Goal: Task Accomplishment & Management: Use online tool/utility

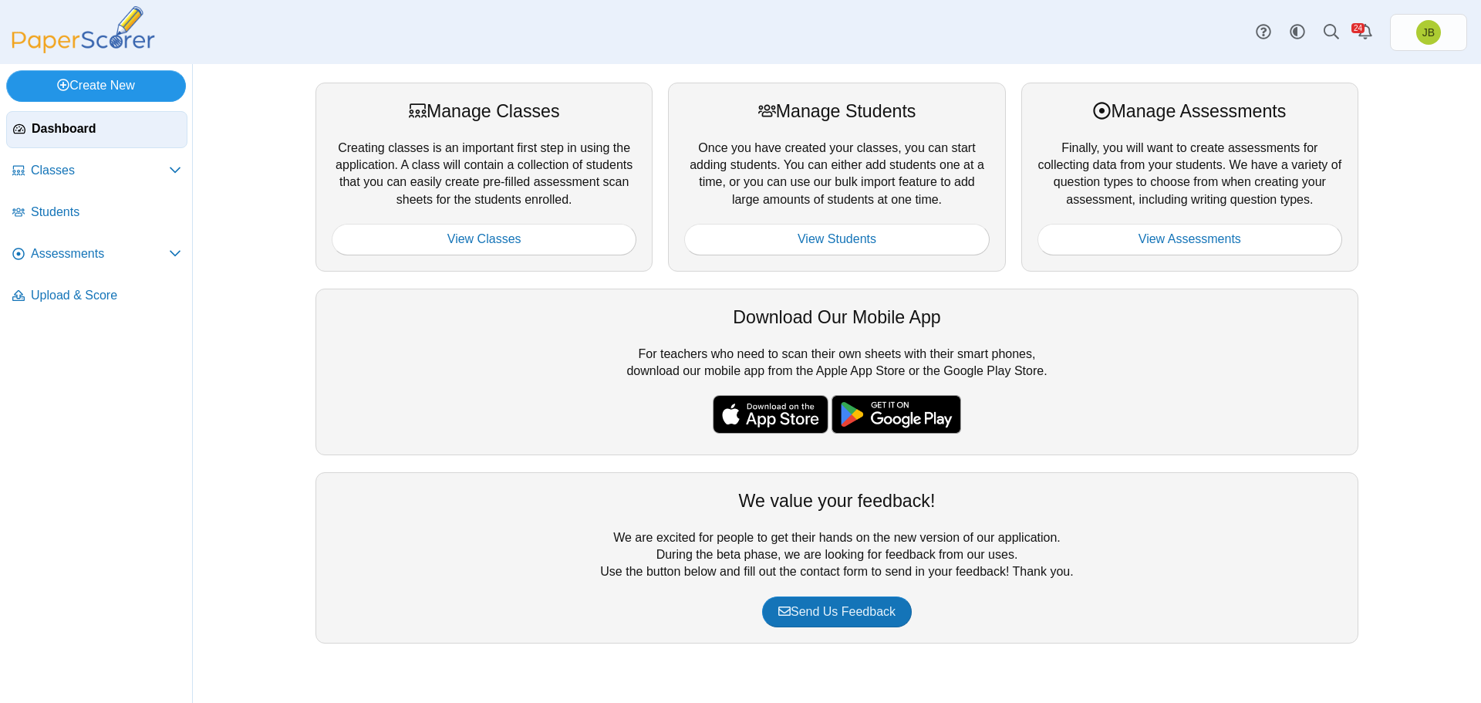
click at [99, 84] on link "Create New" at bounding box center [96, 85] width 180 height 31
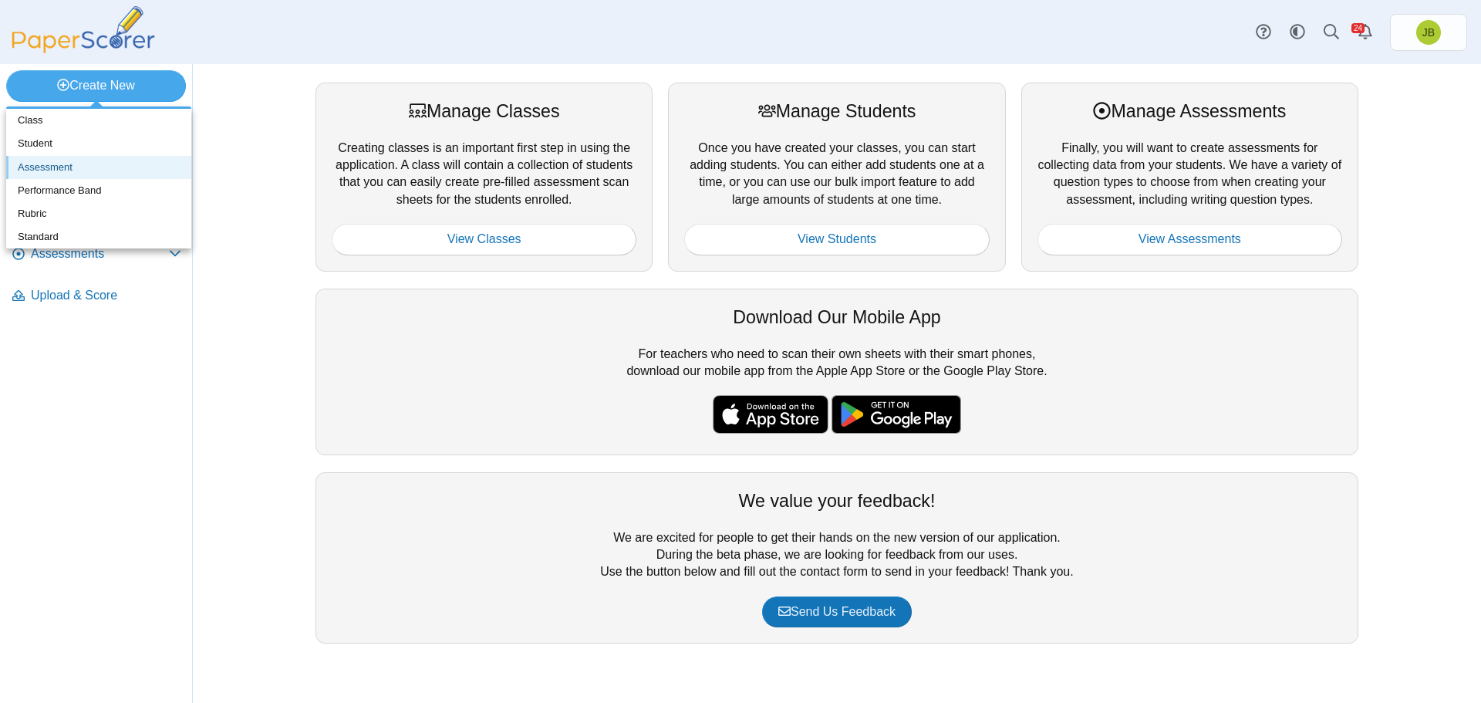
click at [48, 166] on link "Assessment" at bounding box center [98, 167] width 185 height 23
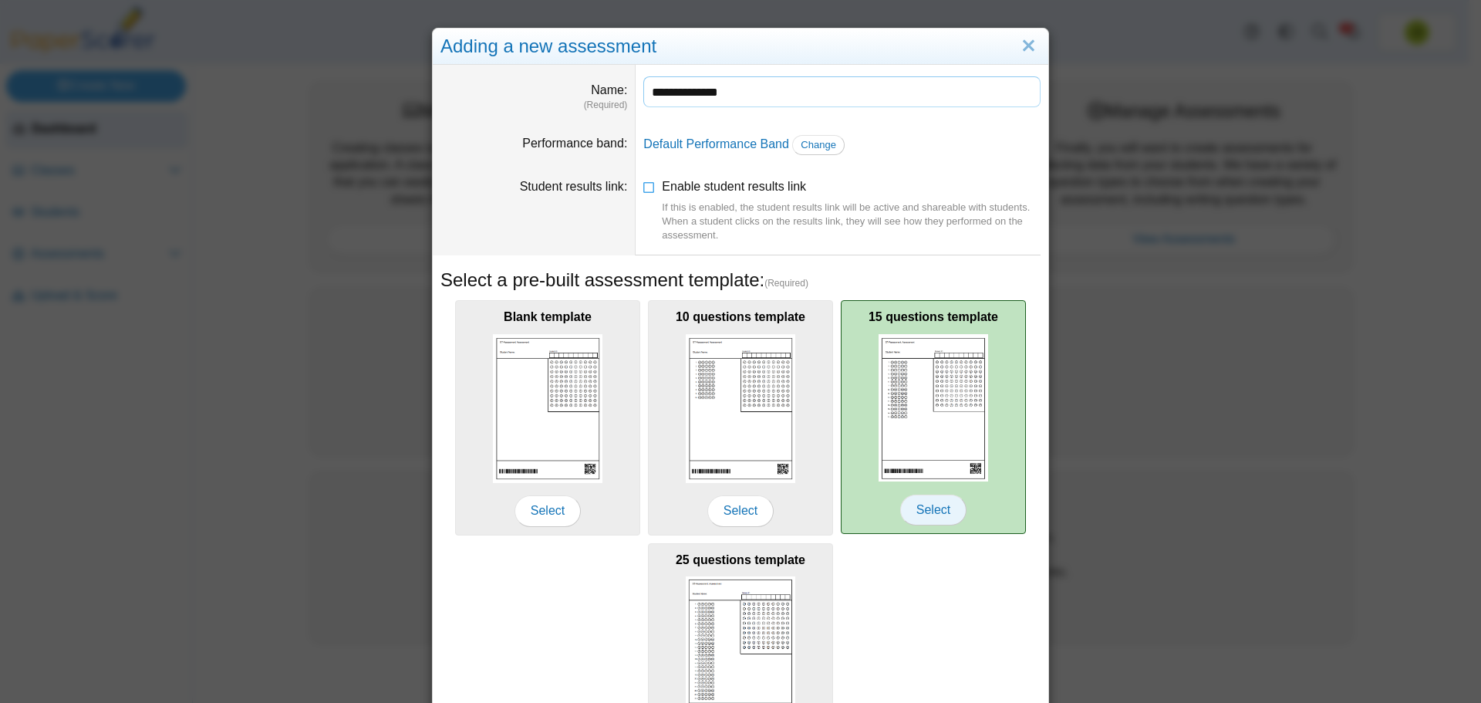
type input "**********"
click at [919, 507] on span "Select" at bounding box center [933, 509] width 66 height 31
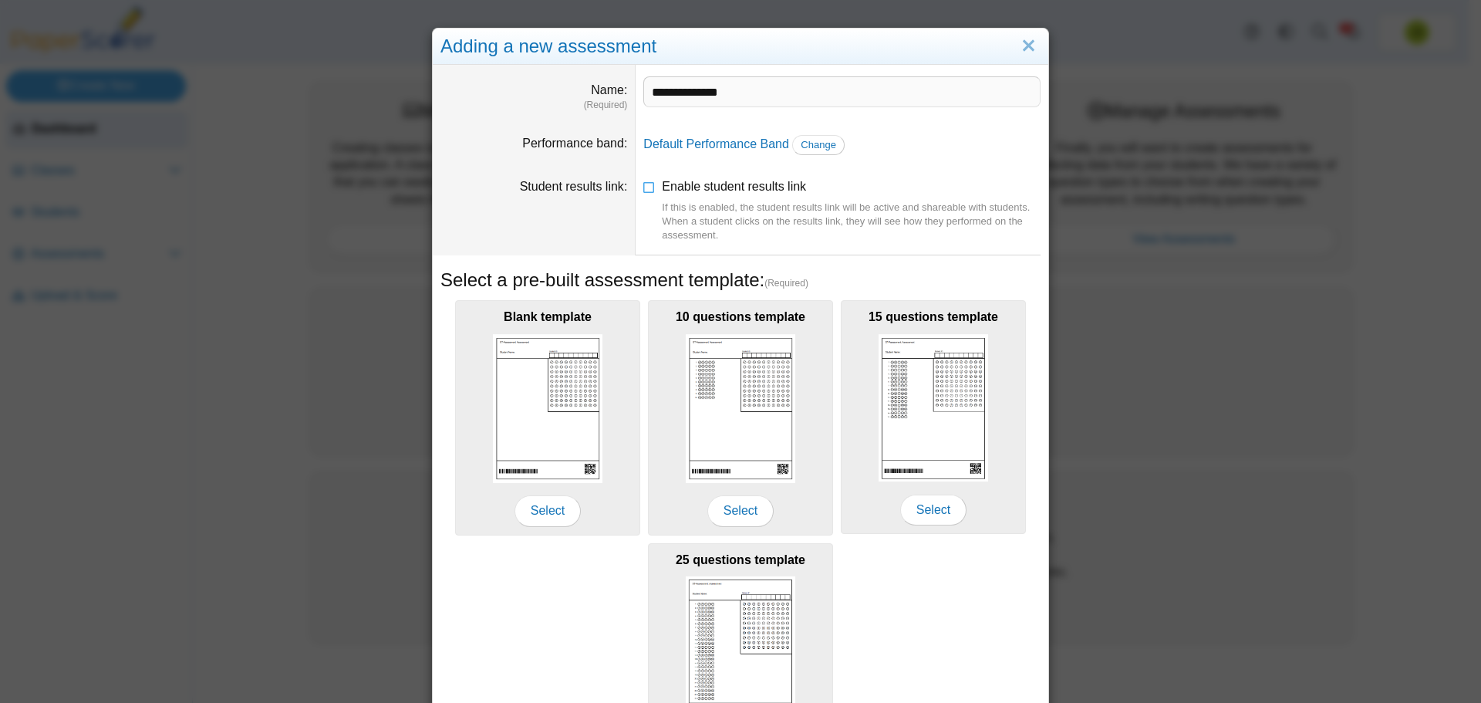
scroll to position [137, 0]
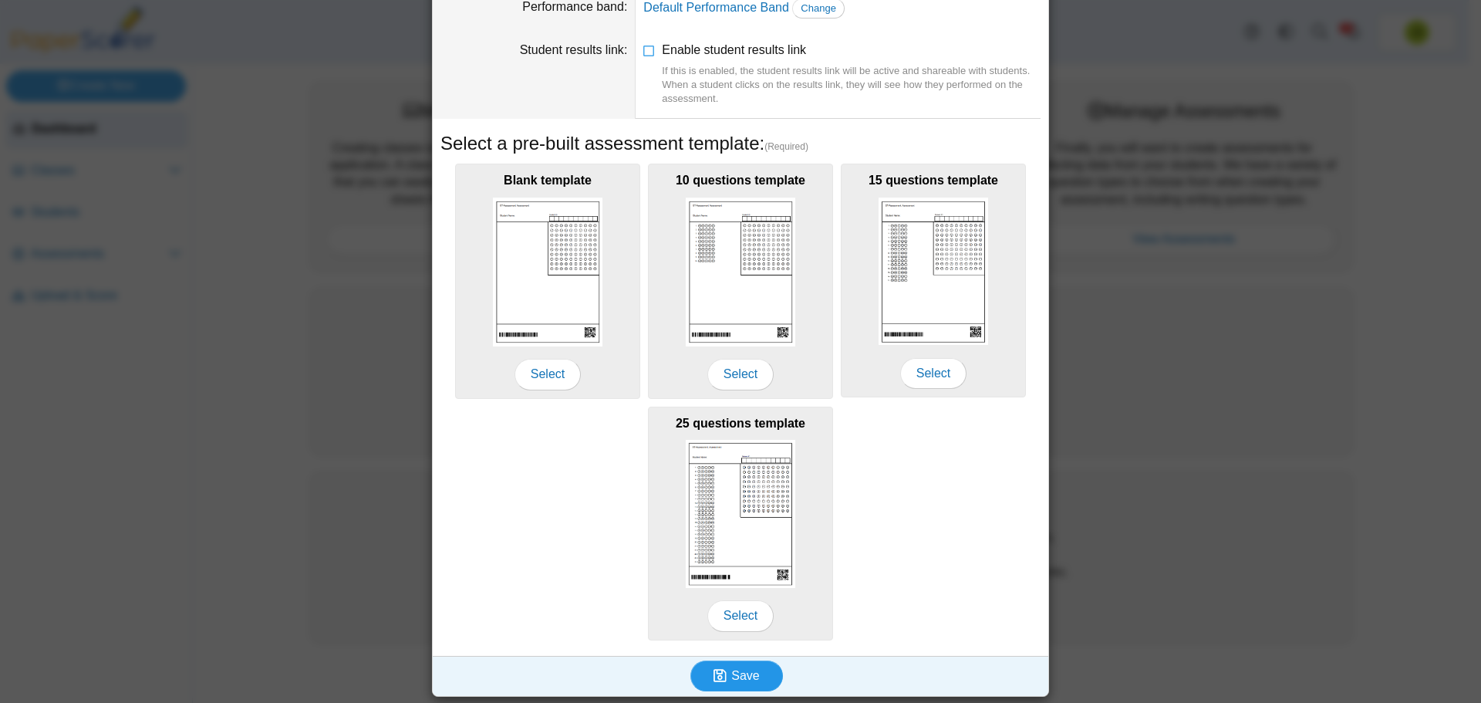
click at [725, 677] on icon "submit" at bounding box center [722, 675] width 18 height 17
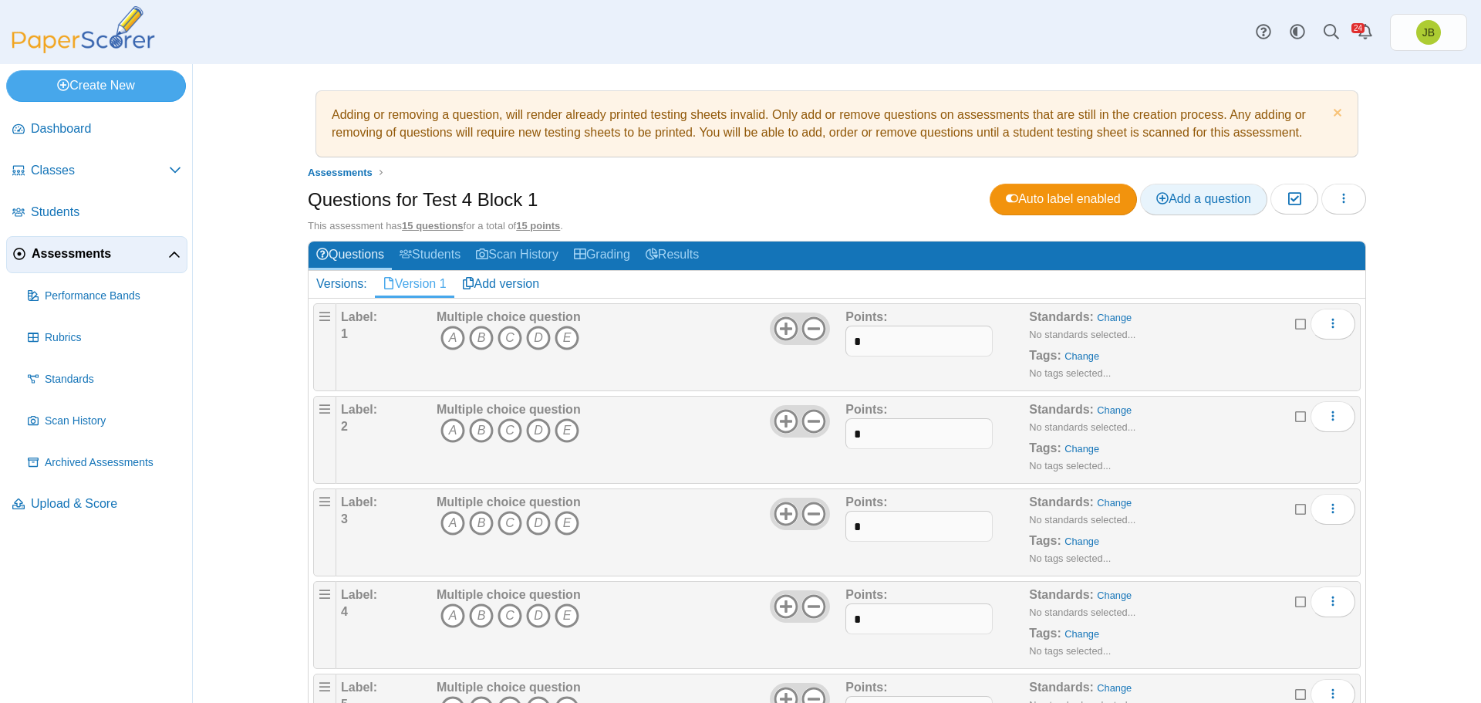
click at [1181, 196] on span "Add a question" at bounding box center [1203, 198] width 95 height 13
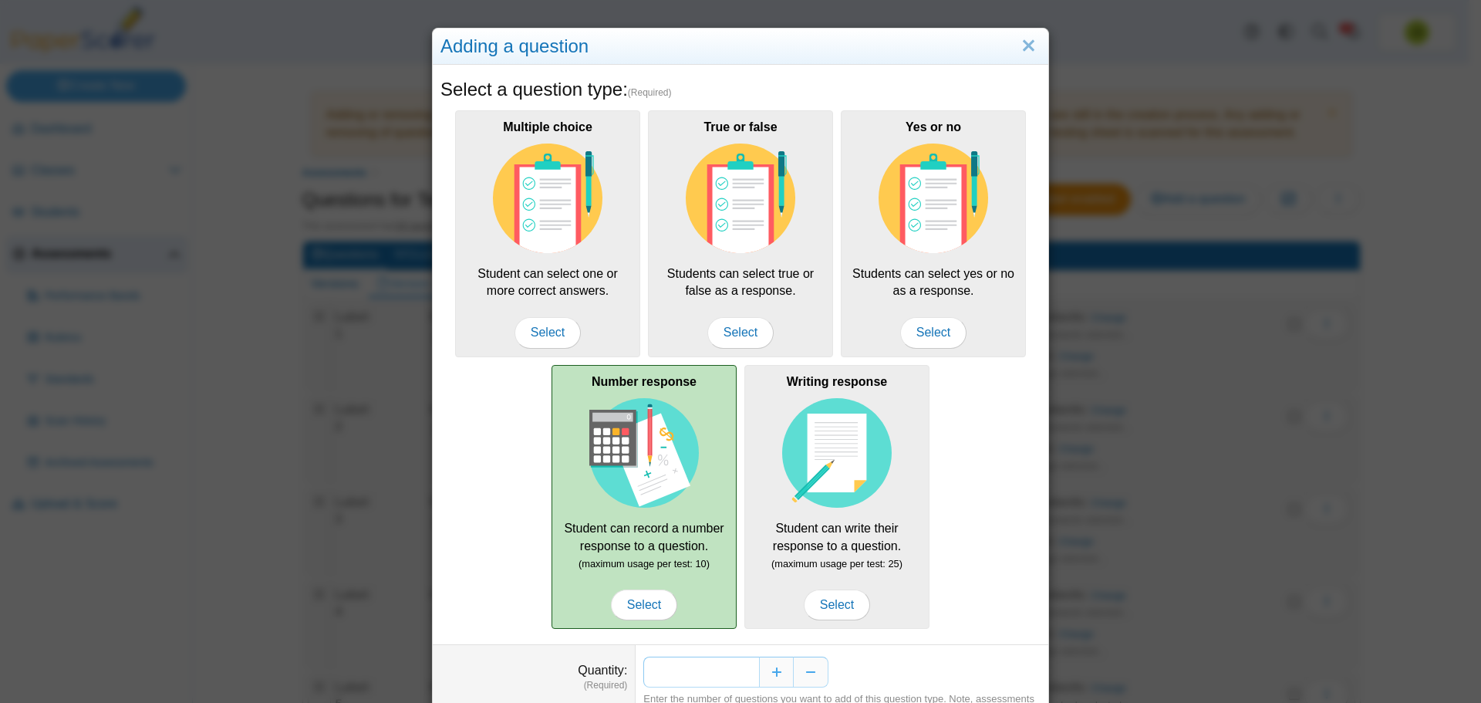
scroll to position [76, 0]
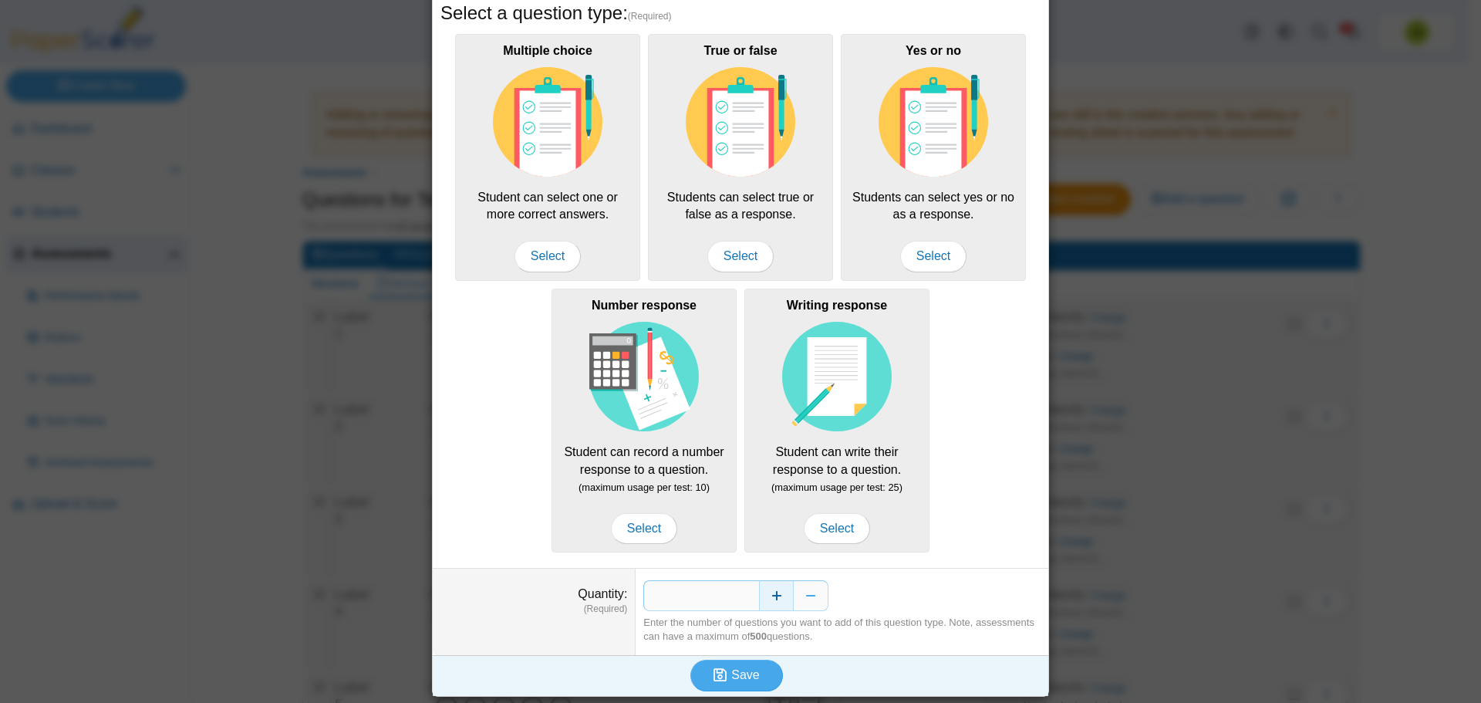
click at [764, 595] on button "Increase" at bounding box center [776, 595] width 35 height 31
click at [765, 595] on button "Increase" at bounding box center [776, 595] width 35 height 31
click at [764, 595] on button "Increase" at bounding box center [776, 595] width 35 height 31
type input "*"
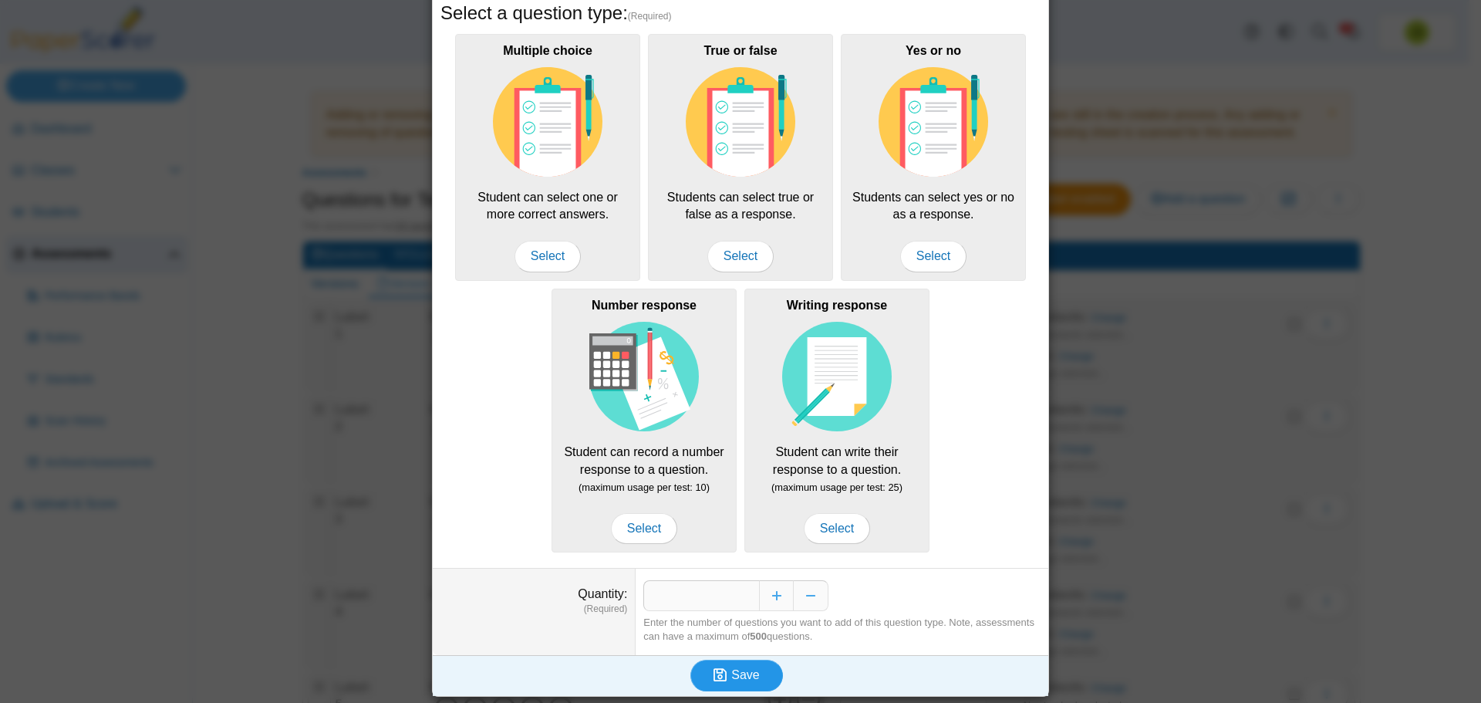
click at [735, 677] on span "Save" at bounding box center [745, 674] width 28 height 13
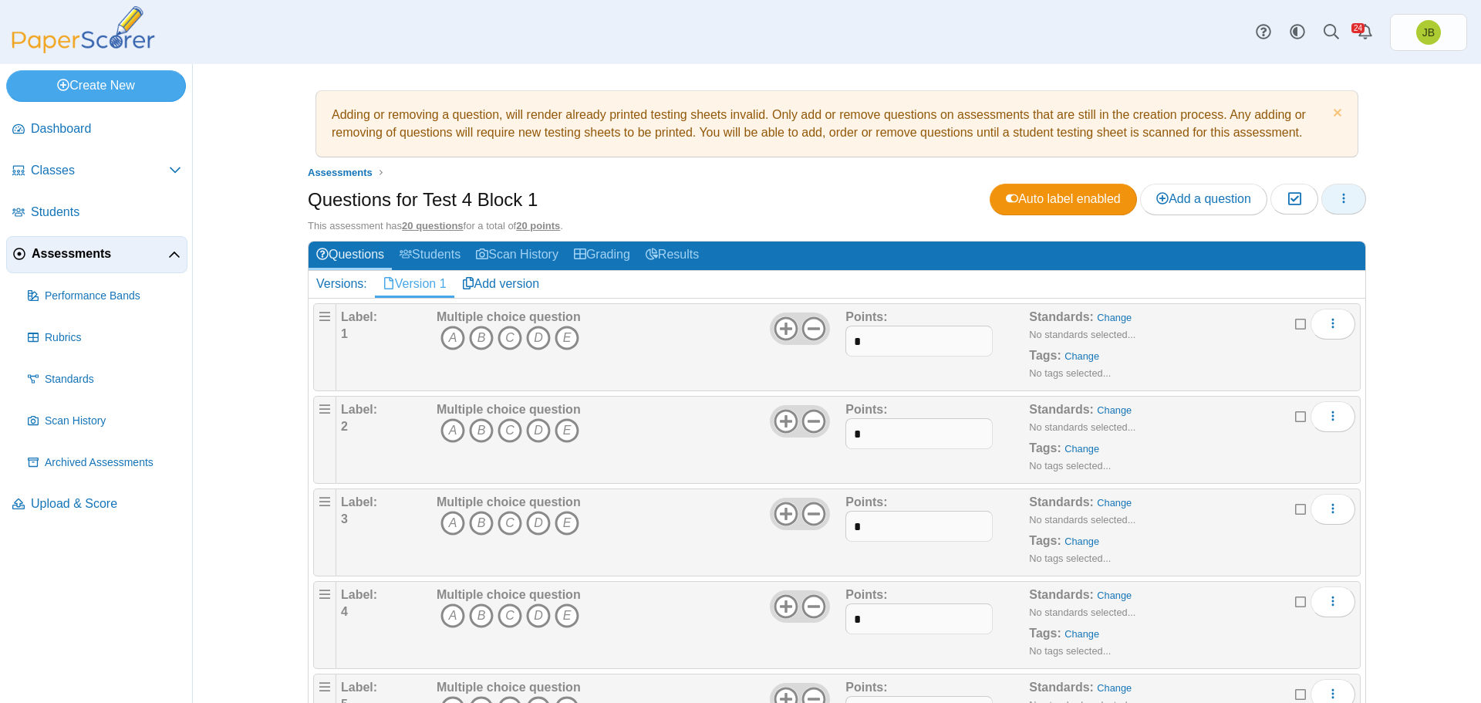
click at [1346, 198] on button "button" at bounding box center [1343, 199] width 45 height 31
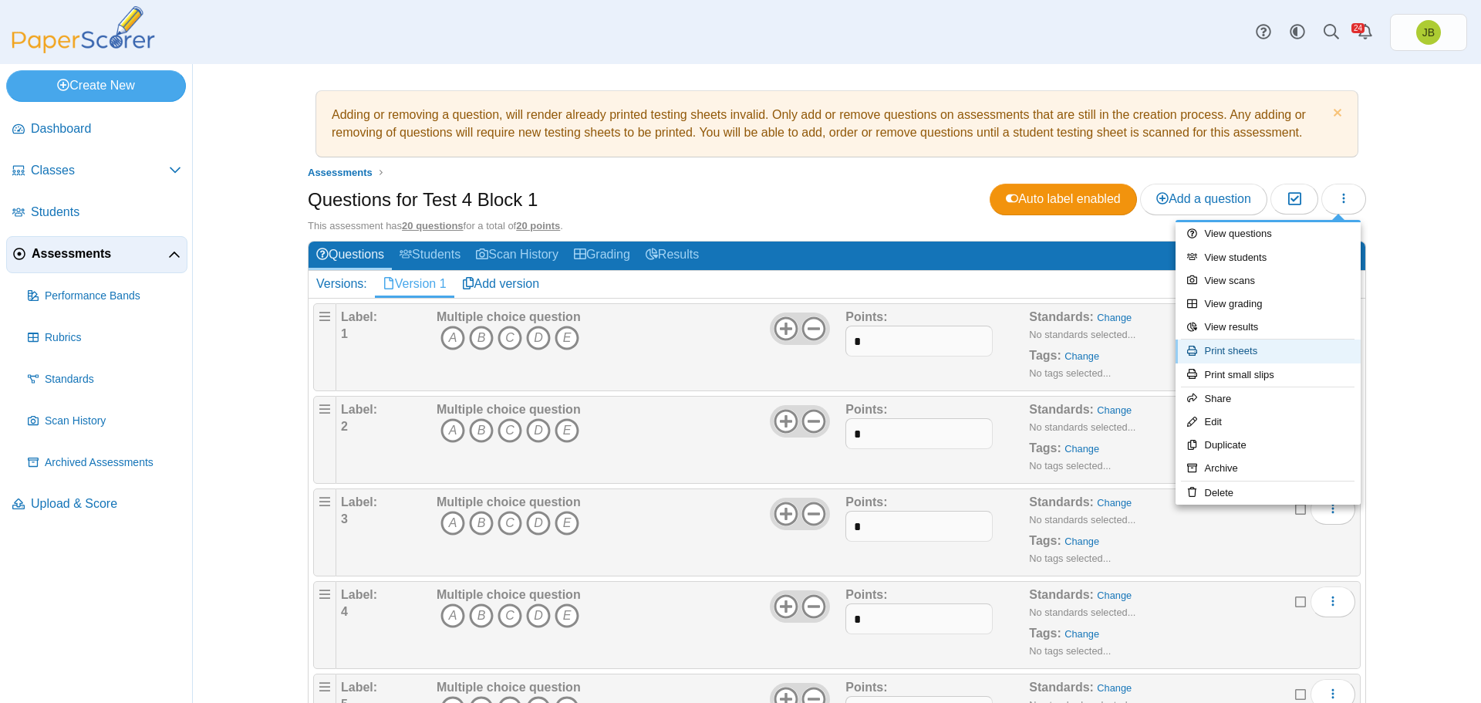
click at [1241, 351] on link "Print sheets" at bounding box center [1267, 350] width 185 height 23
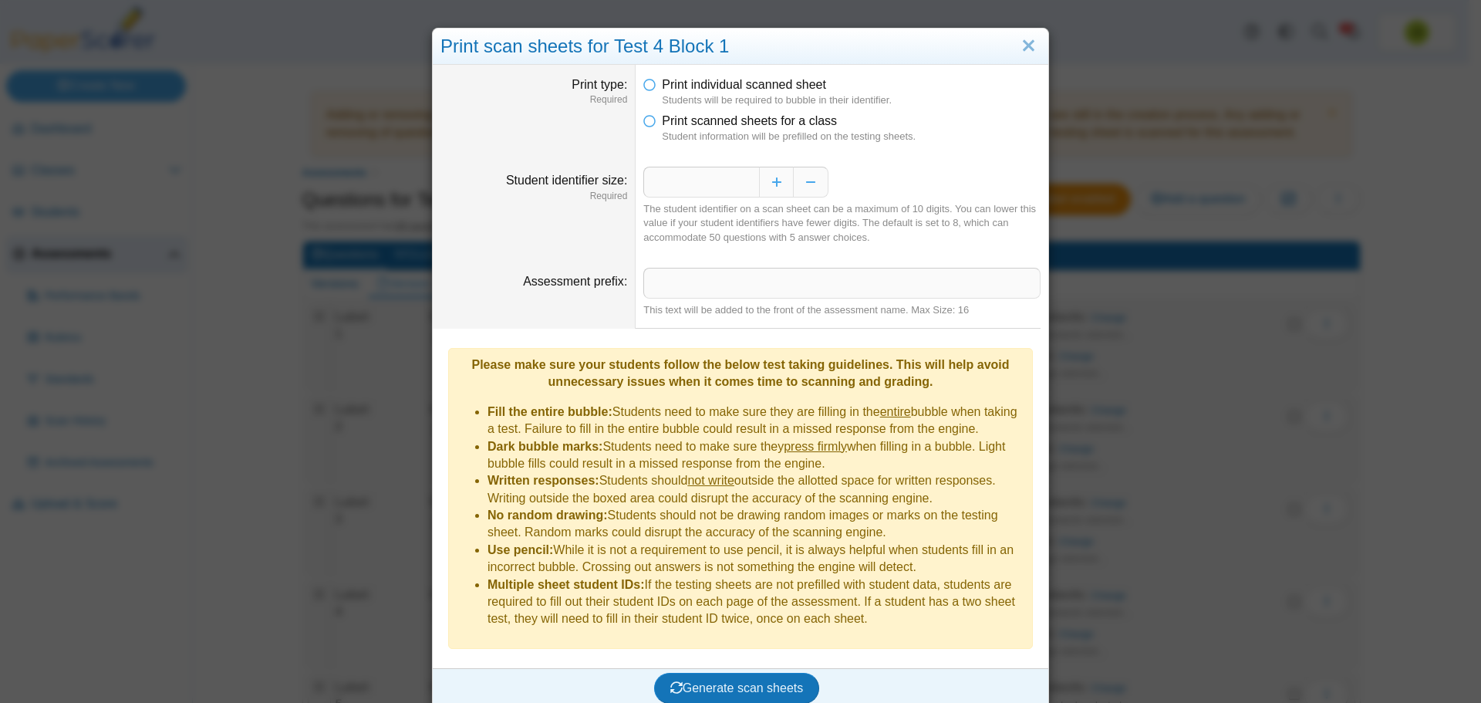
click at [653, 121] on li "Print scanned sheets for a class Student information will be prefilled on the t…" at bounding box center [841, 129] width 397 height 32
click at [644, 123] on icon at bounding box center [649, 118] width 12 height 11
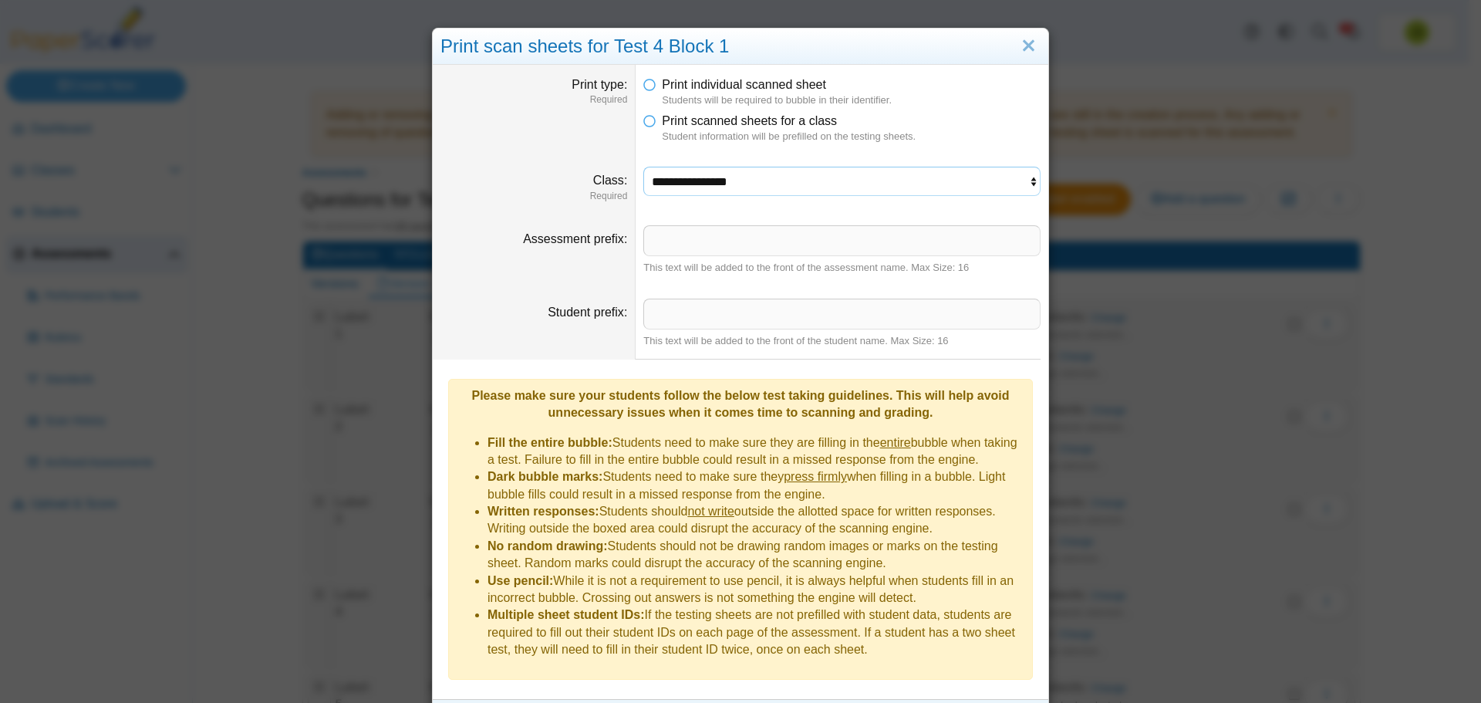
click at [695, 181] on select "**********" at bounding box center [841, 181] width 397 height 29
select select "**********"
click at [643, 167] on select "**********" at bounding box center [841, 181] width 397 height 29
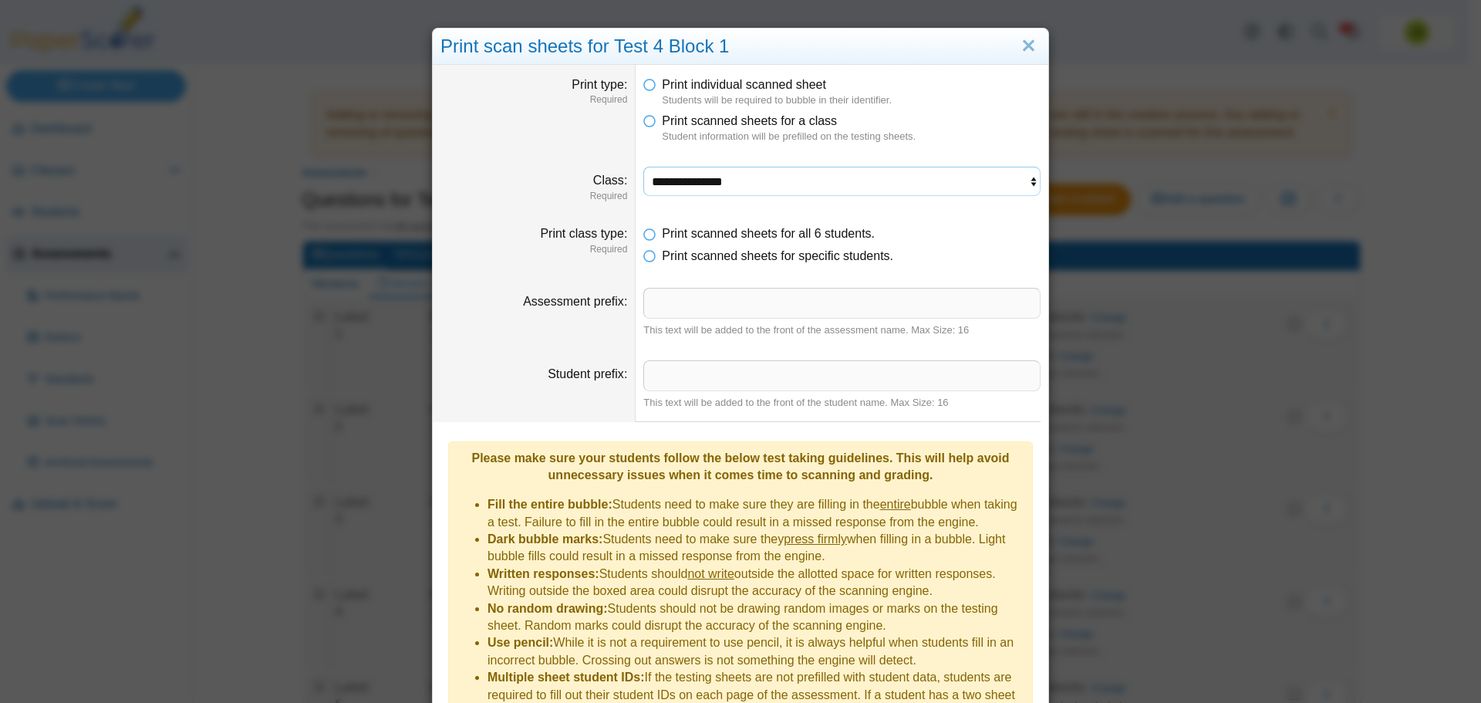
scroll to position [83, 0]
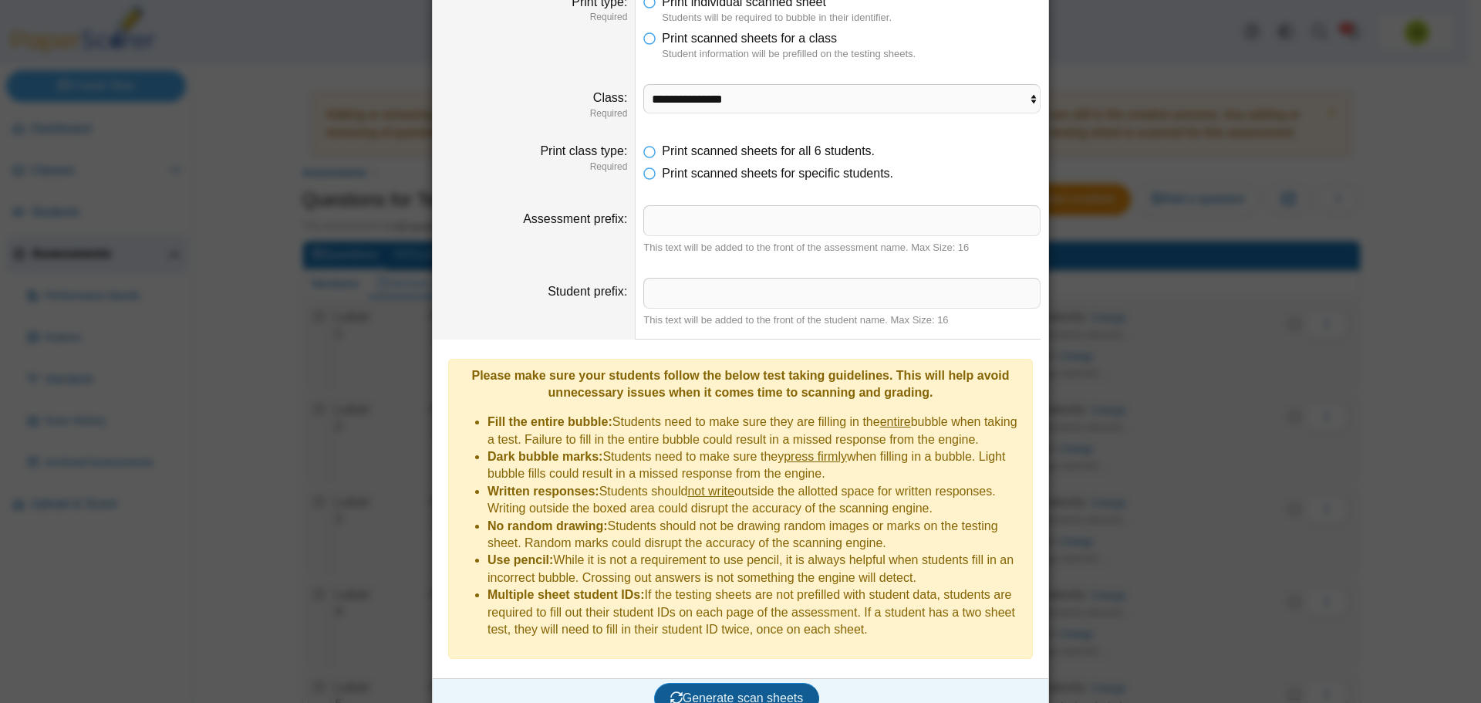
click at [764, 683] on button "Generate scan sheets" at bounding box center [737, 698] width 166 height 31
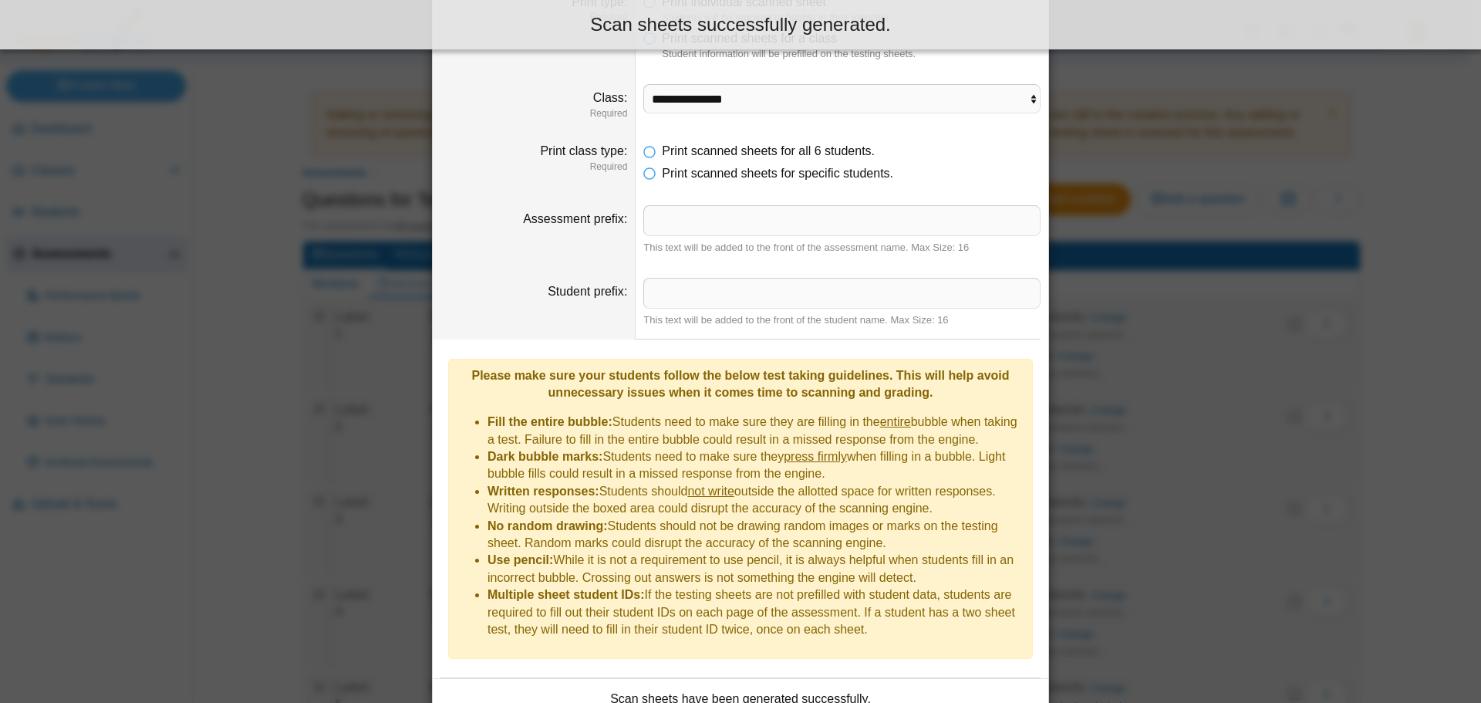
scroll to position [207, 0]
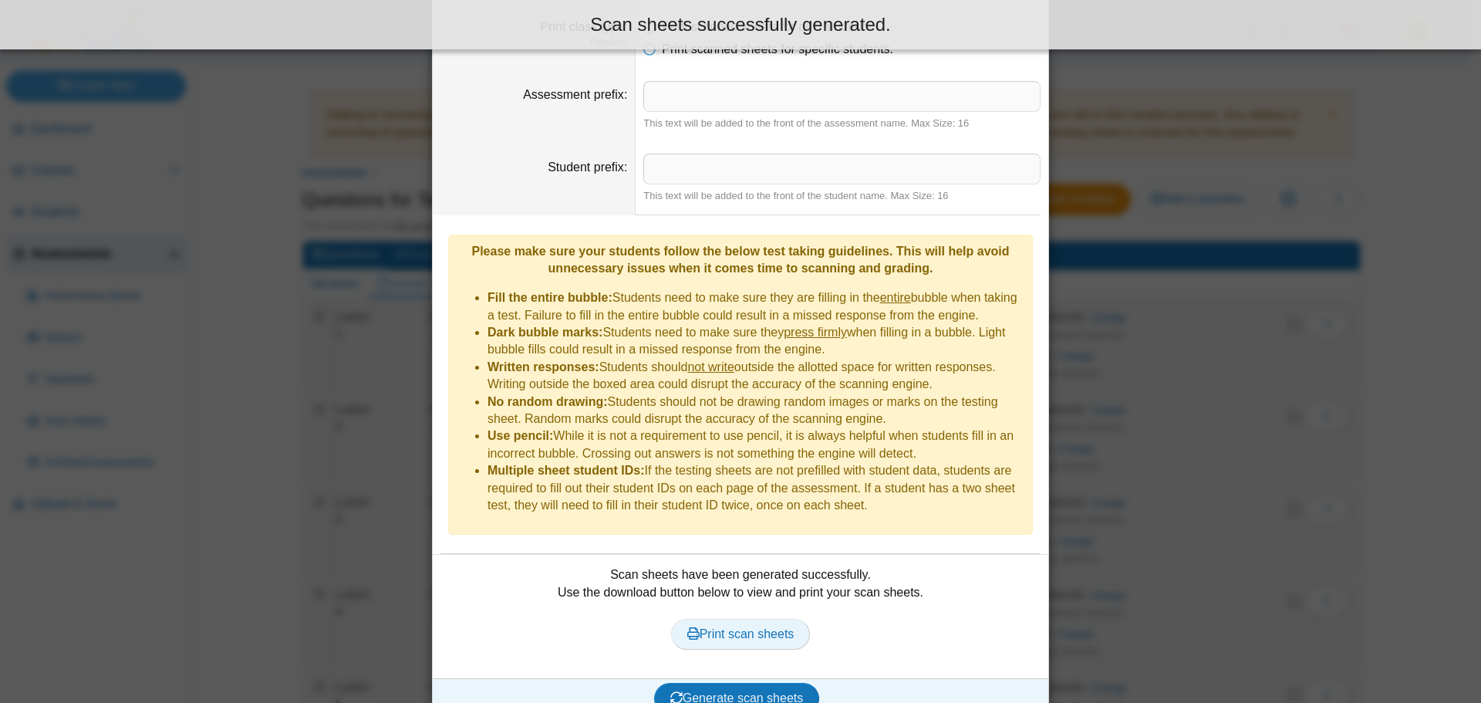
click at [766, 627] on span "Print scan sheets" at bounding box center [740, 633] width 107 height 13
